Goal: Register for event/course

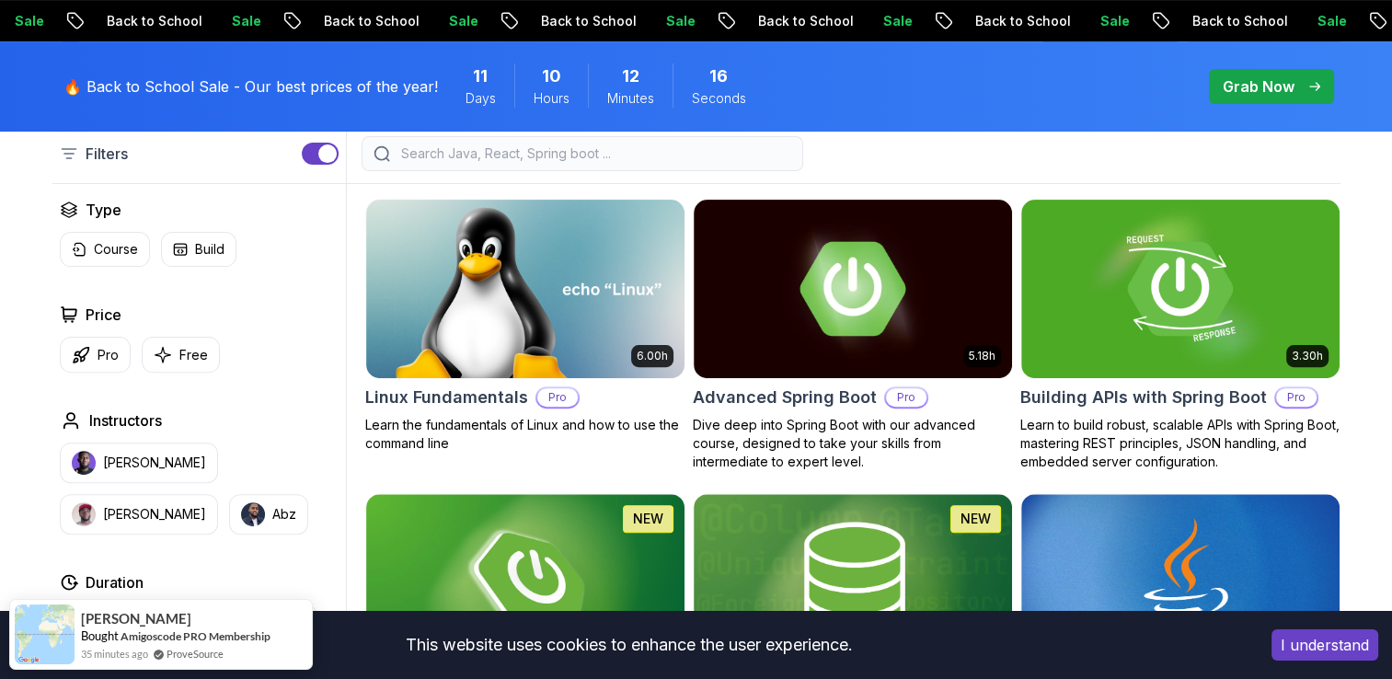
scroll to position [512, 0]
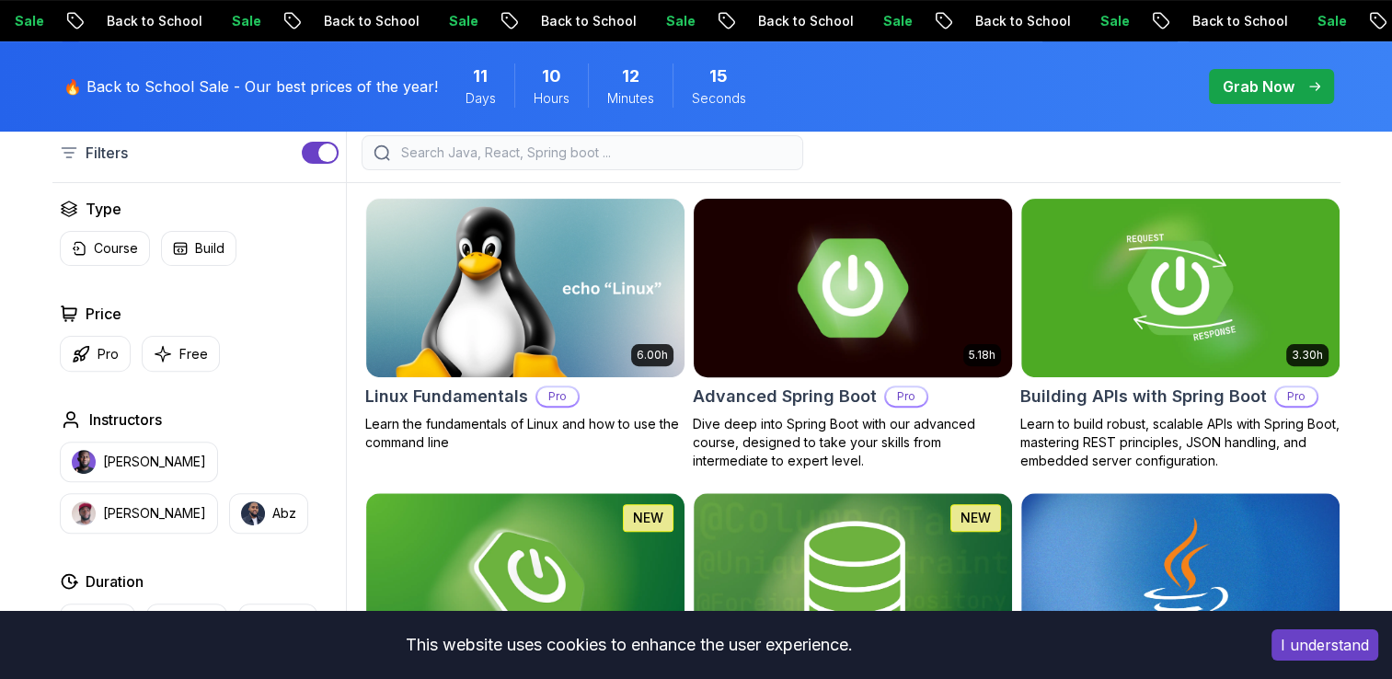
click at [839, 268] on img at bounding box center [853, 287] width 334 height 187
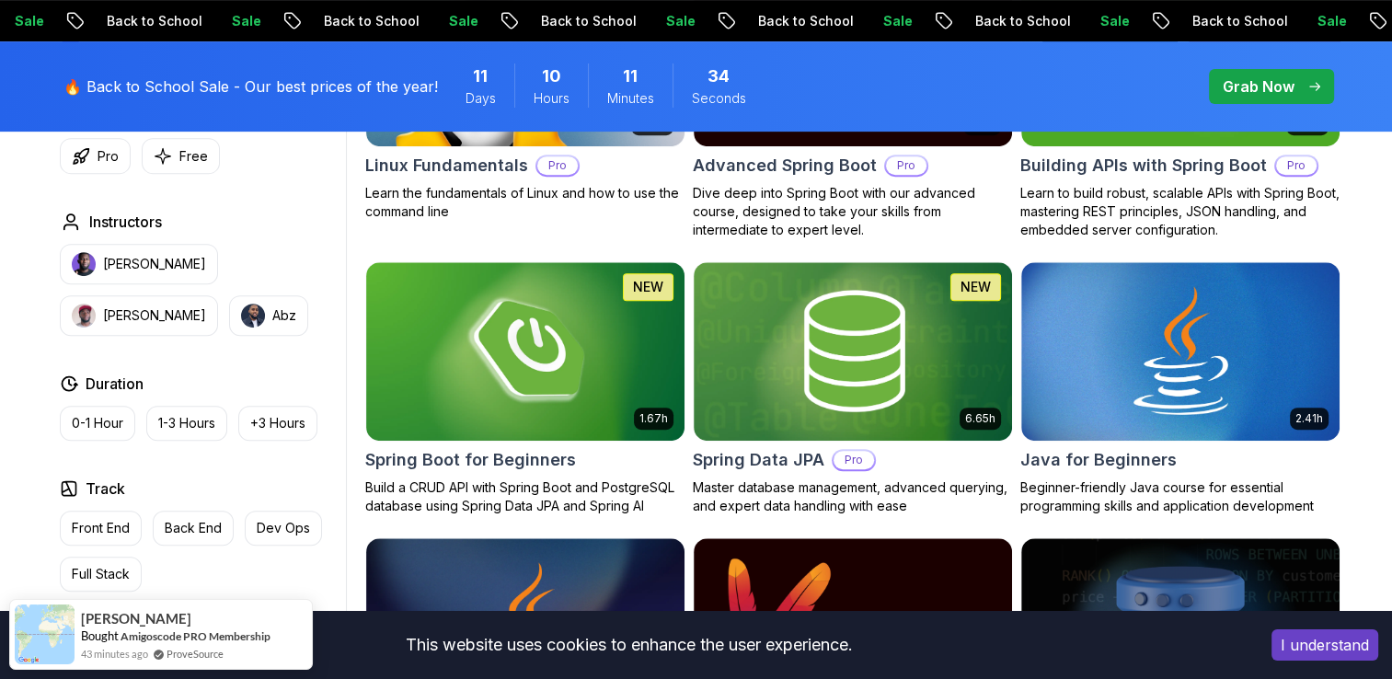
scroll to position [734, 0]
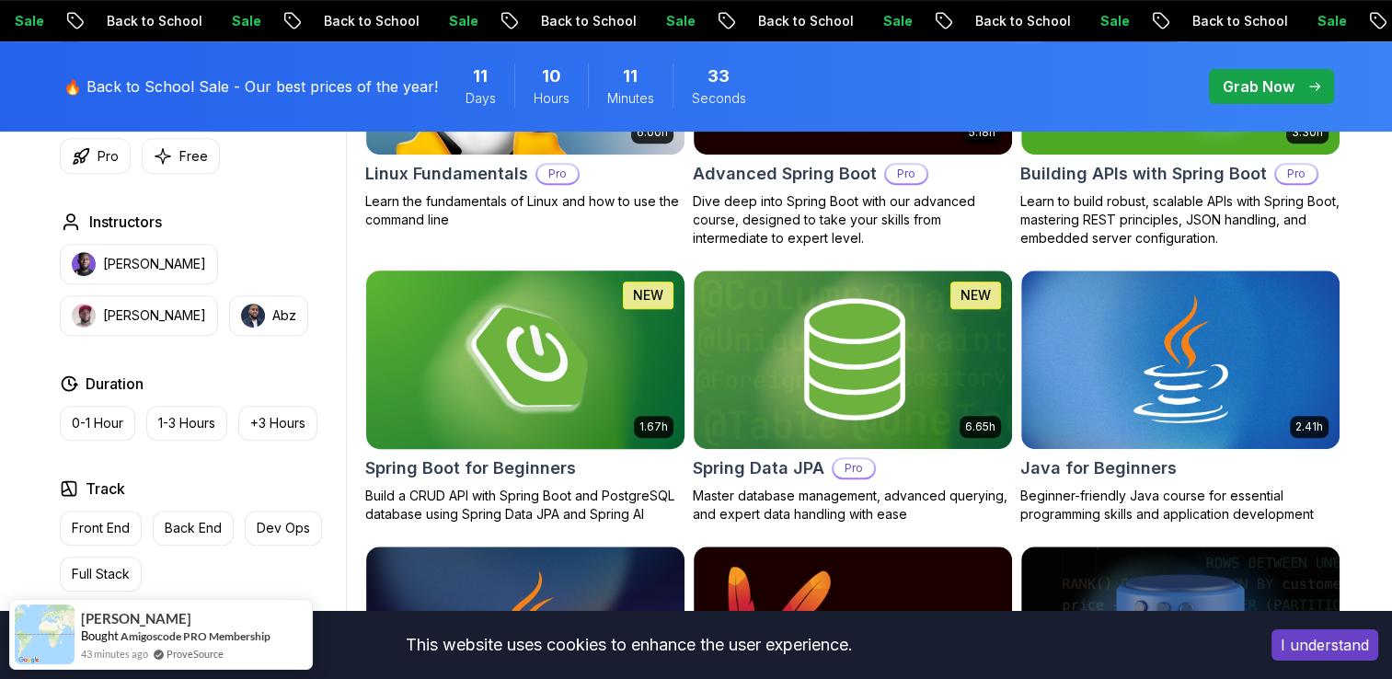
click at [541, 356] on img at bounding box center [525, 359] width 334 height 187
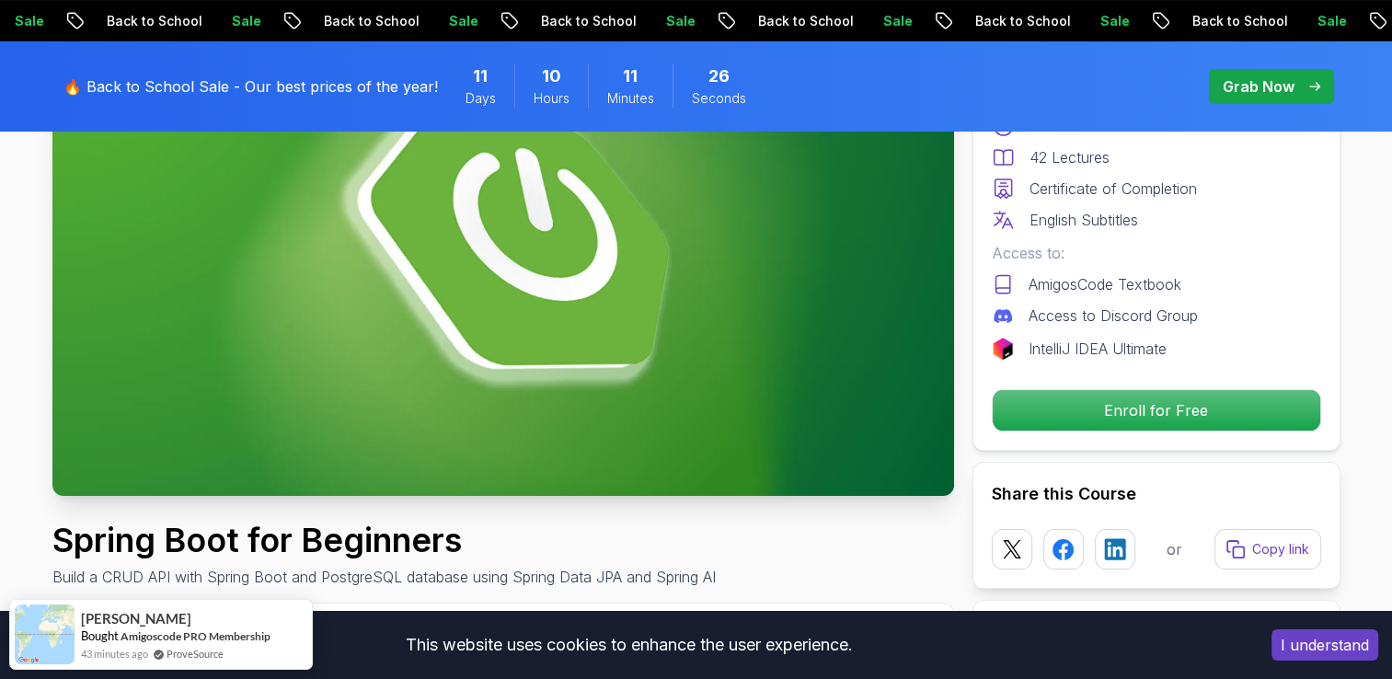
scroll to position [278, 0]
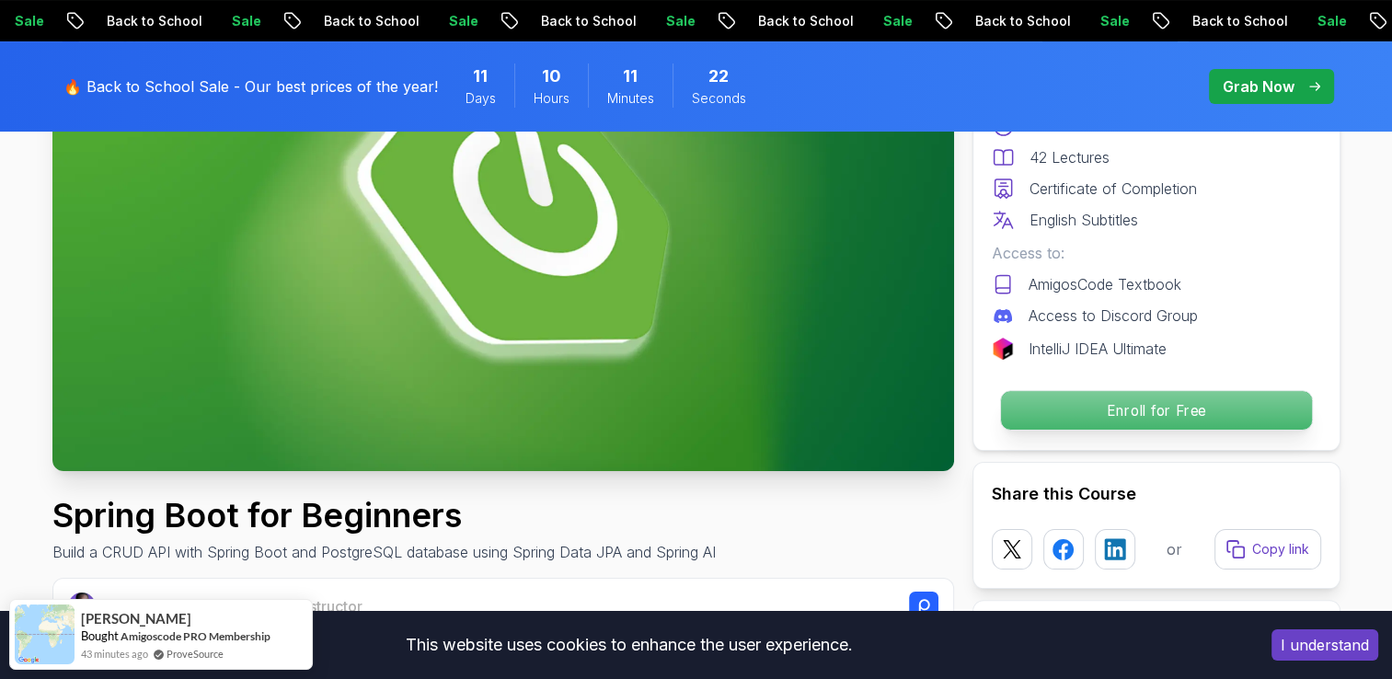
click at [1071, 410] on p "Enroll for Free" at bounding box center [1155, 410] width 311 height 39
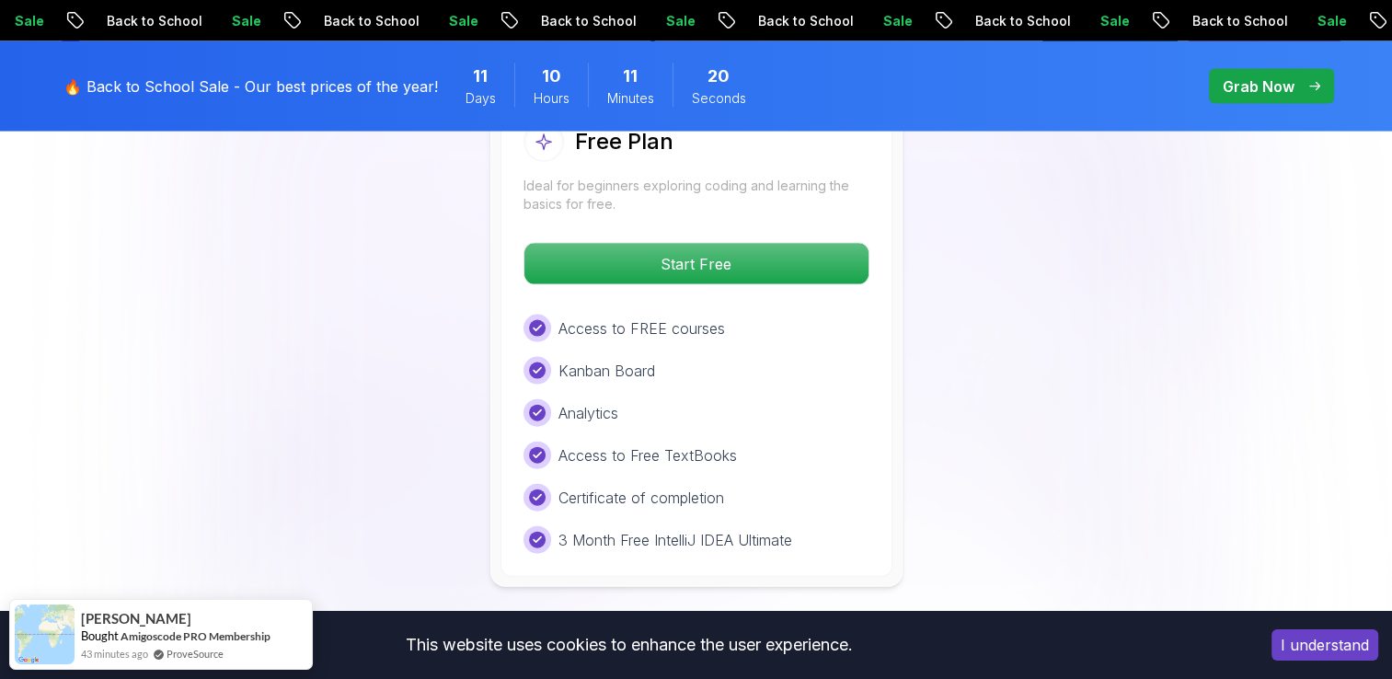
scroll to position [3950, 0]
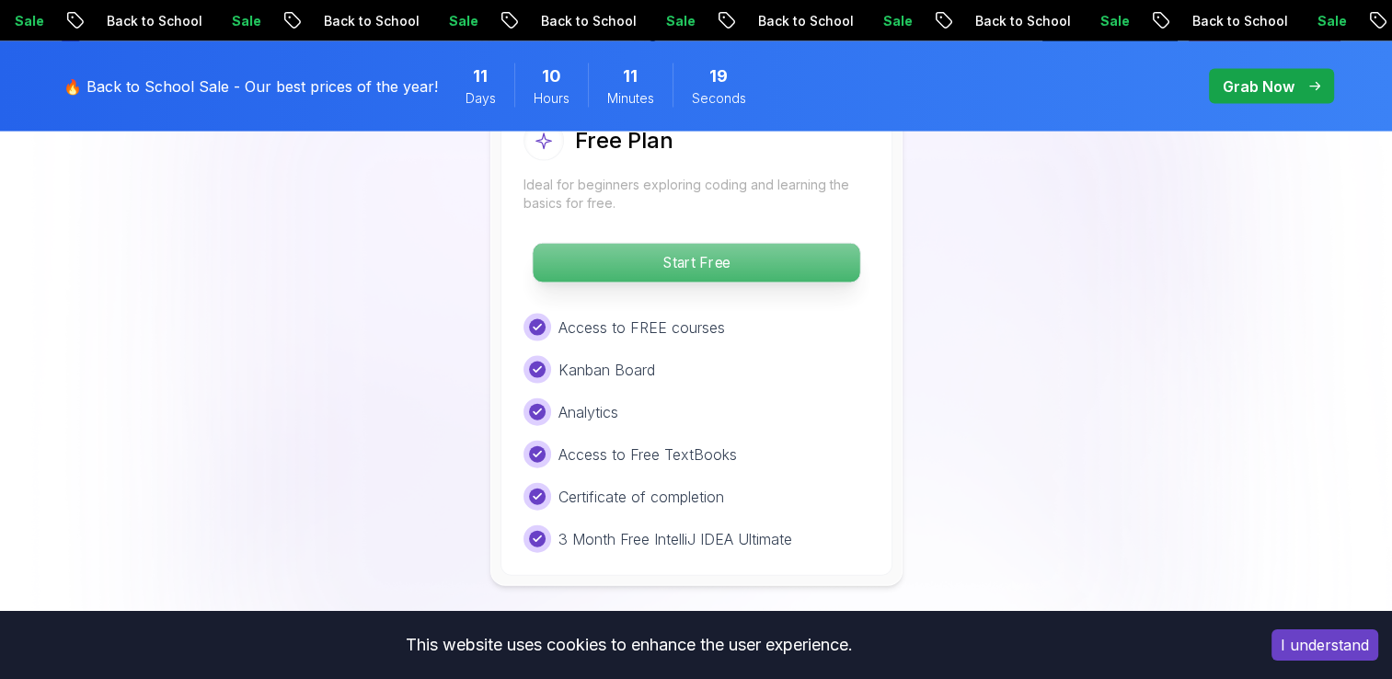
click at [753, 244] on p "Start Free" at bounding box center [696, 263] width 327 height 39
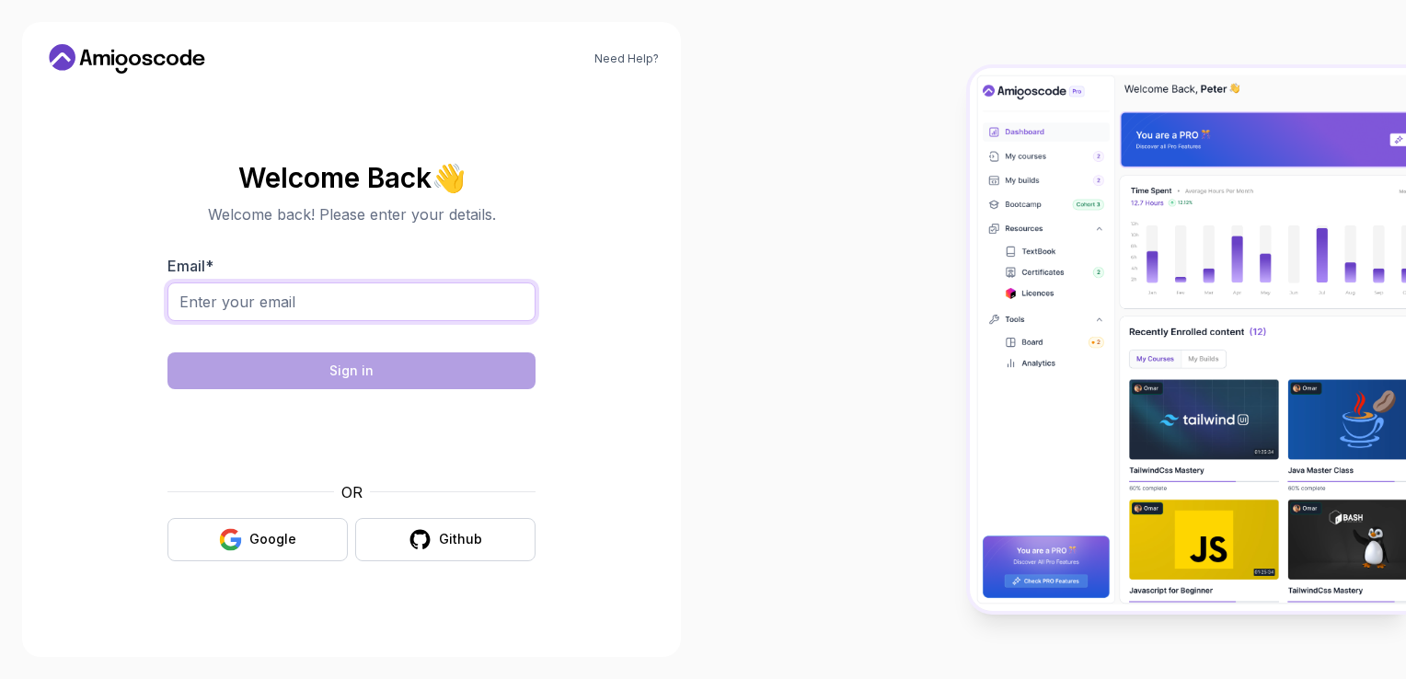
click at [403, 289] on input "Email *" at bounding box center [351, 301] width 368 height 39
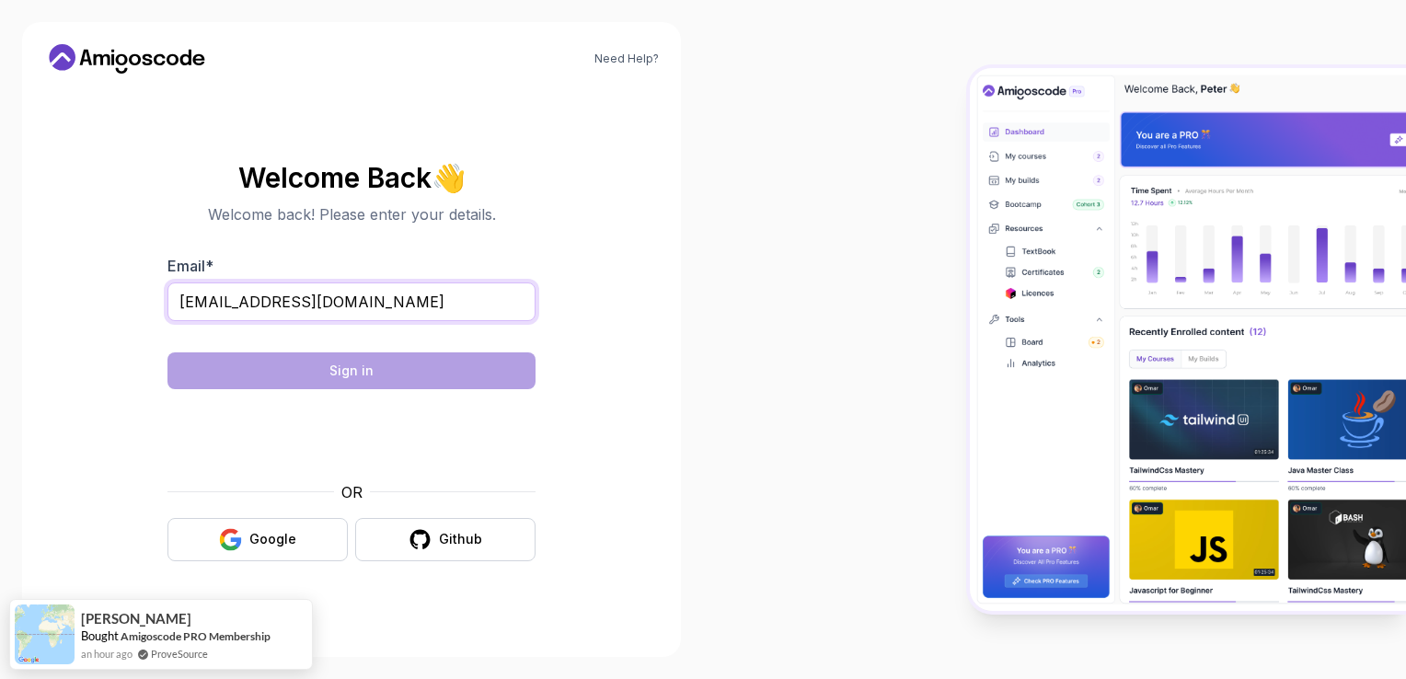
type input "[EMAIL_ADDRESS][DOMAIN_NAME]"
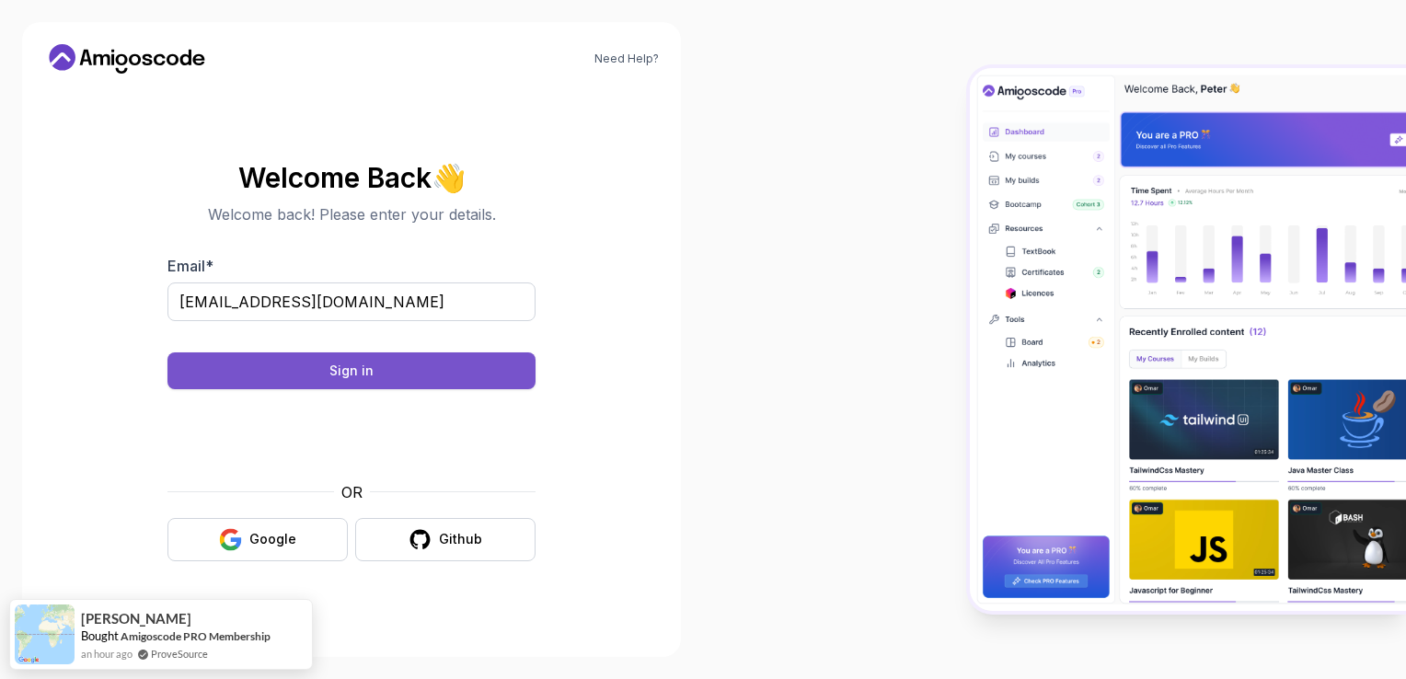
click at [463, 360] on button "Sign in" at bounding box center [351, 370] width 368 height 37
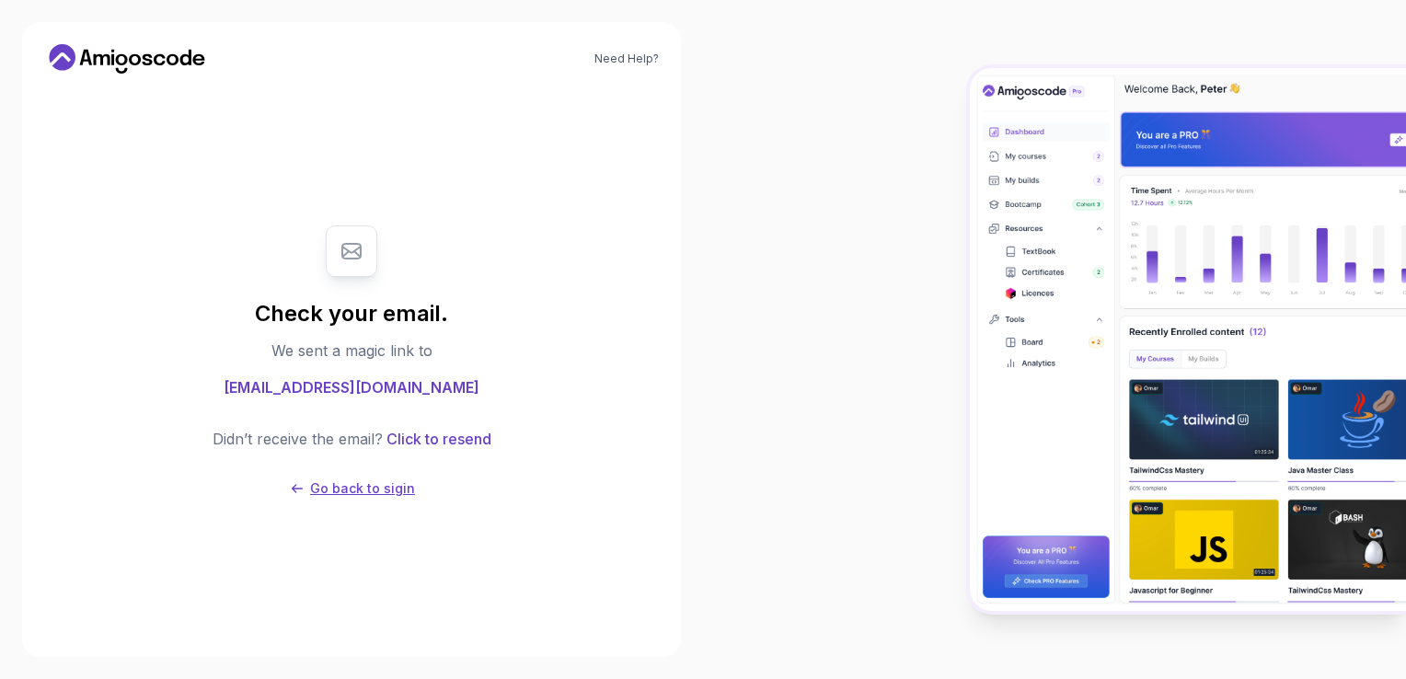
click at [365, 493] on p "Go back to sigin" at bounding box center [362, 488] width 105 height 18
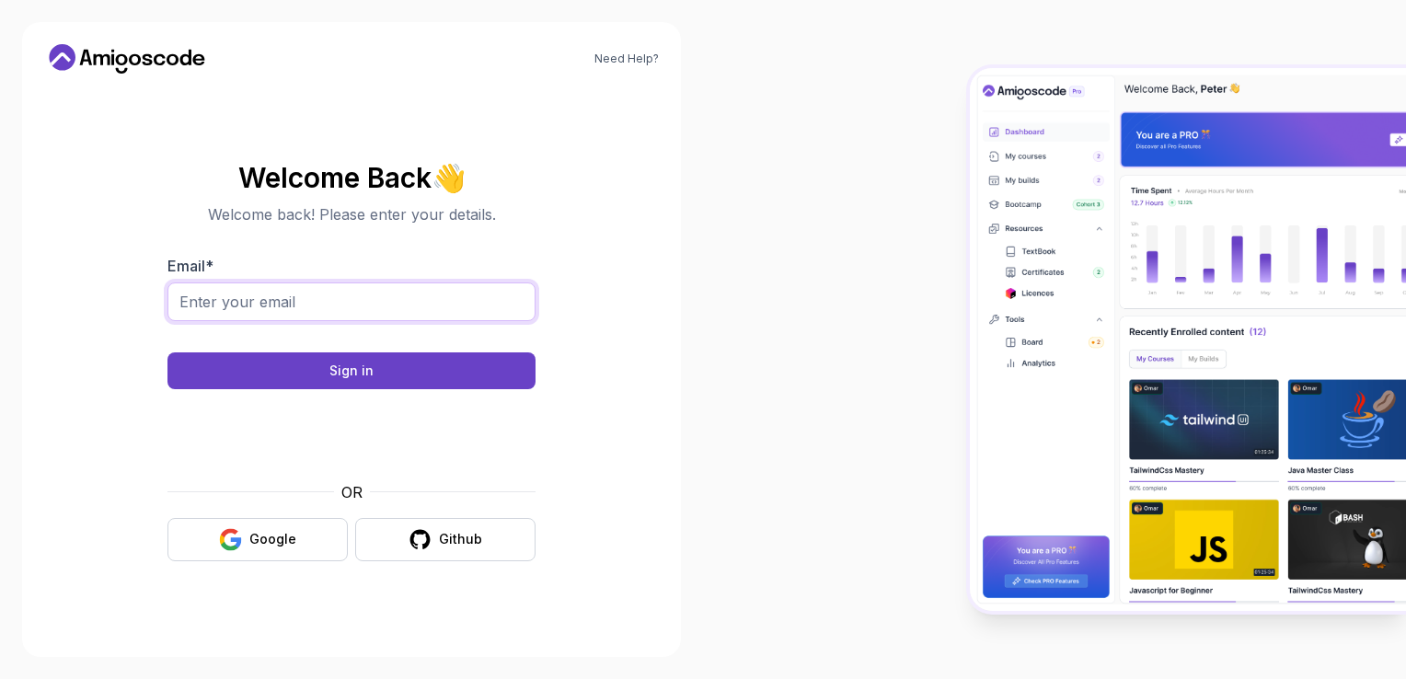
click at [433, 304] on input "Email *" at bounding box center [351, 301] width 368 height 39
type input "[EMAIL_ADDRESS][DOMAIN_NAME]"
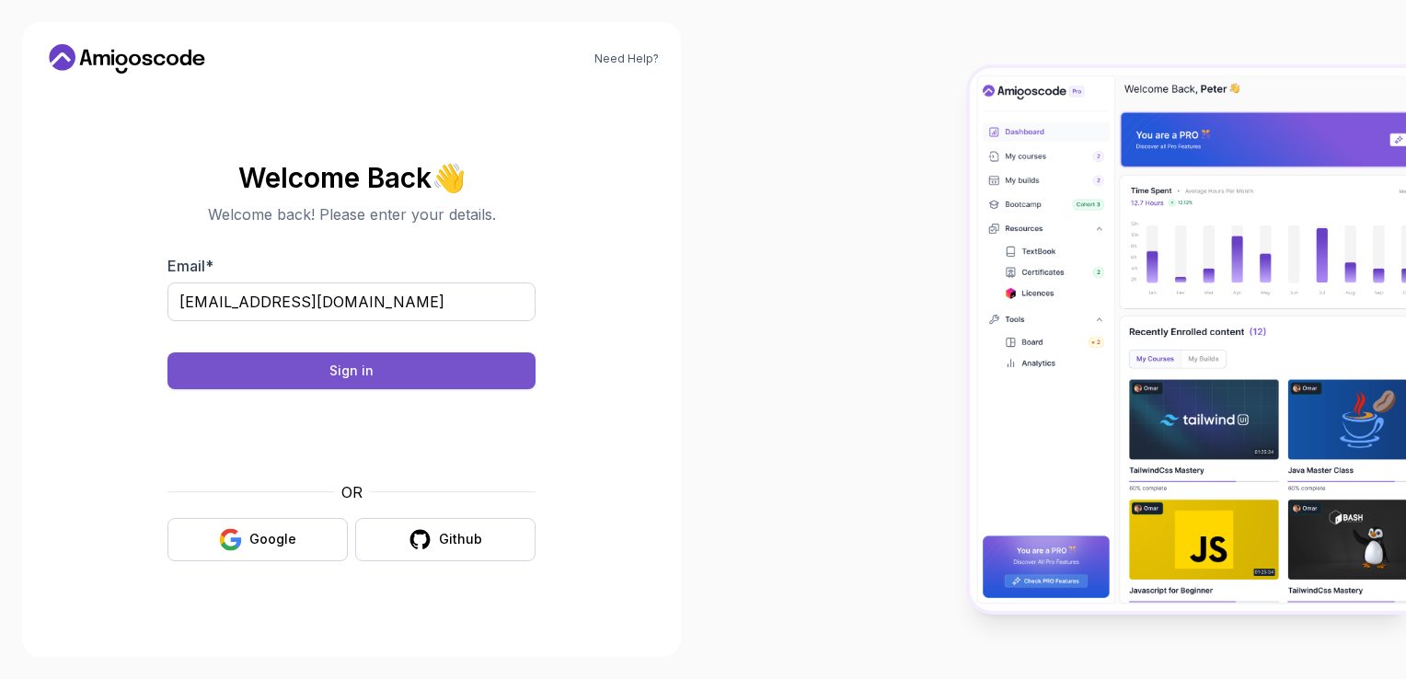
click at [470, 359] on button "Sign in" at bounding box center [351, 370] width 368 height 37
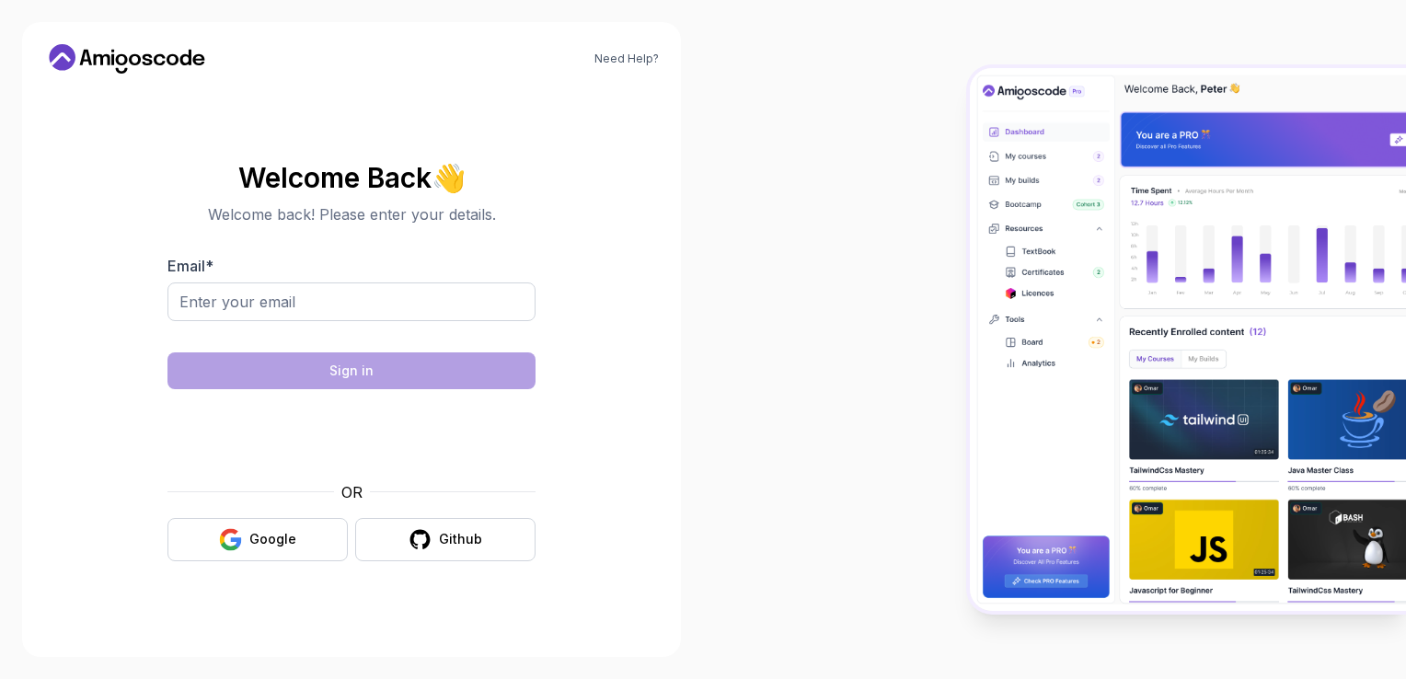
type input "[EMAIL_ADDRESS][DOMAIN_NAME]"
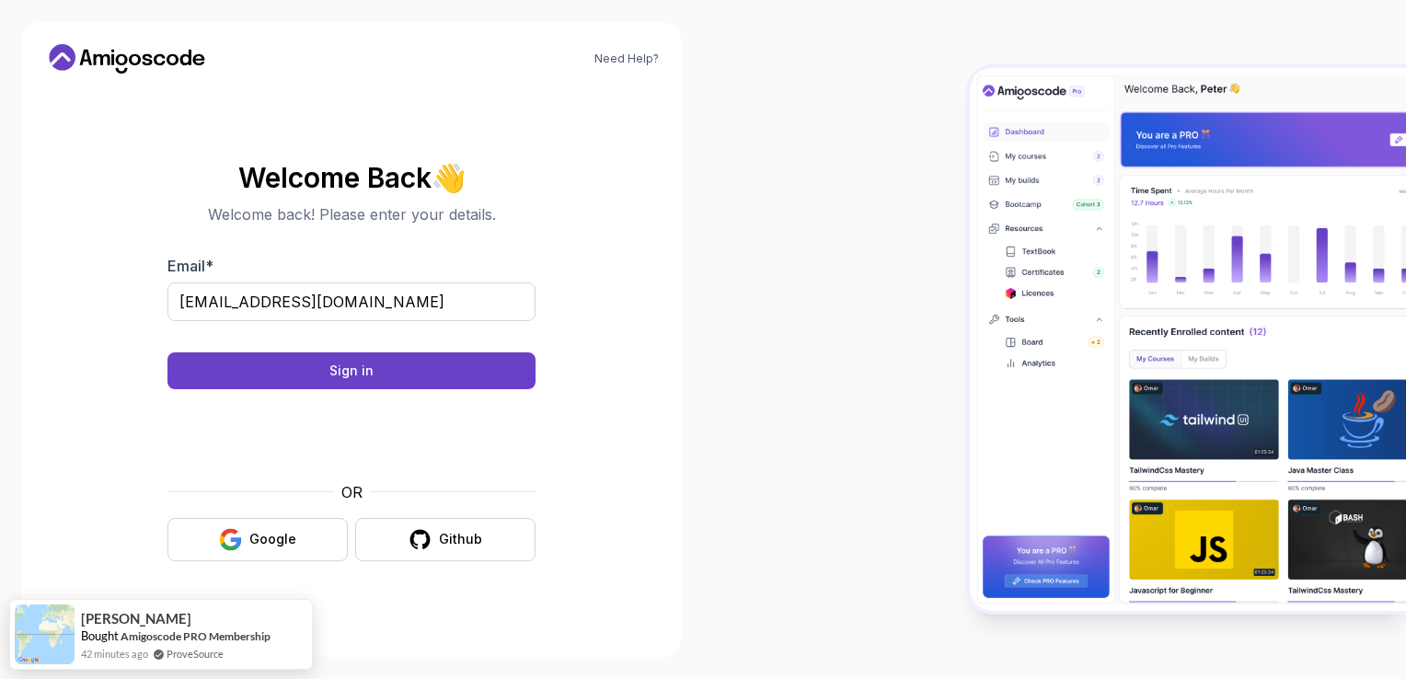
click at [971, 186] on body "Need Help? Welcome Back 👋 Welcome back! Please enter your details. Email * kapi…" at bounding box center [703, 339] width 1406 height 679
click at [488, 363] on button "Sign in" at bounding box center [351, 370] width 368 height 37
